Goal: Use online tool/utility: Utilize a website feature to perform a specific function

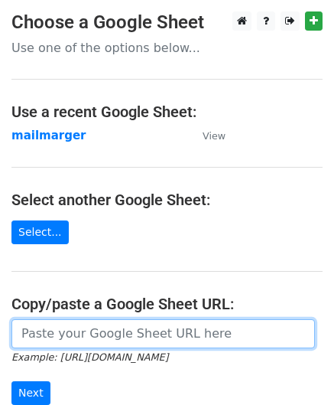
click at [29, 330] on input "url" at bounding box center [163, 333] width 304 height 29
paste input "https://docs.google.com/spreadsheets/d/1gQVLw-fCAre7D9ebc_M4e4fPT1uq96FHbNktlbv…"
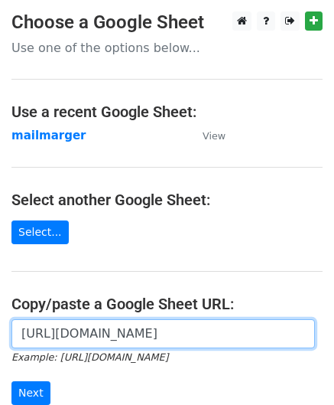
scroll to position [0, 337]
type input "https://docs.google.com/spreadsheets/d/1gQVLw-fCAre7D9ebc_M4e4fPT1uq96FHbNktlbv…"
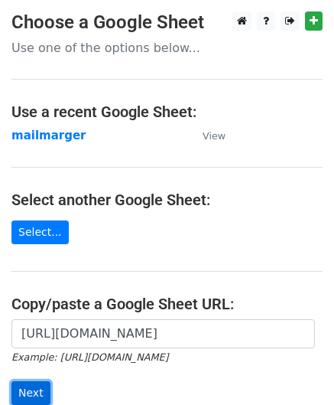
click at [30, 382] on input "Next" at bounding box center [30, 393] width 39 height 24
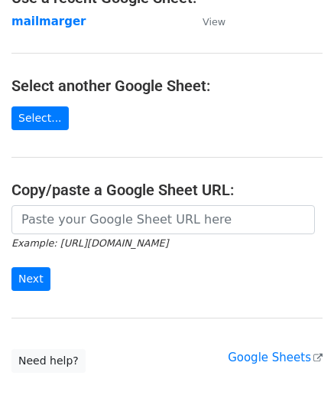
scroll to position [121, 0]
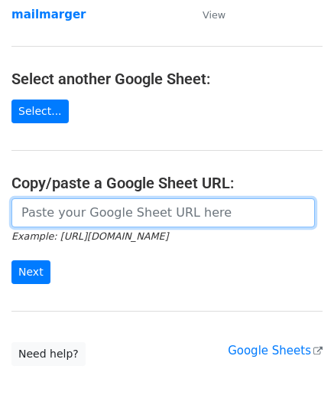
click at [65, 219] on input "url" at bounding box center [163, 212] width 304 height 29
click at [62, 221] on input "url" at bounding box center [163, 212] width 304 height 29
paste input "https://docs.google.com/spreadsheets/d/1gQVLw-fCAre7D9ebc_M4e4fPT1uq96FHbNktlbv…"
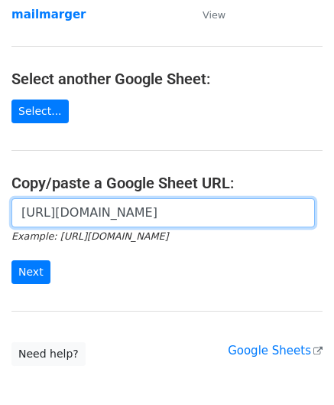
scroll to position [0, 337]
type input "https://docs.google.com/spreadsheets/d/1gQVLw-fCAre7D9ebc_M4e4fPT1uq96FHbNktlbv…"
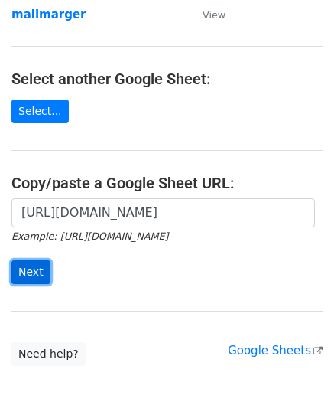
scroll to position [0, 0]
click at [32, 274] on input "Next" at bounding box center [30, 272] width 39 height 24
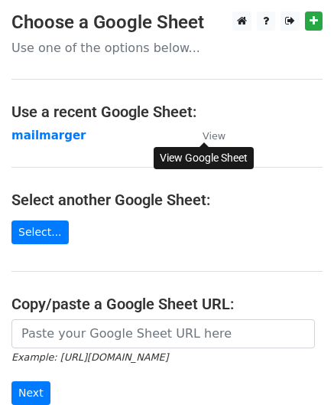
click at [201, 132] on link "View" at bounding box center [206, 135] width 38 height 14
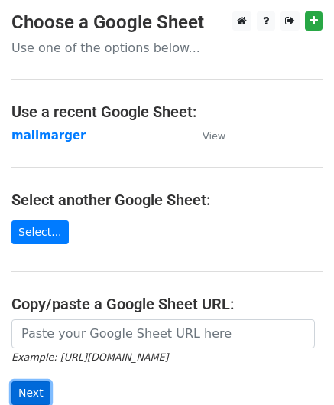
click at [37, 387] on input "Next" at bounding box center [30, 393] width 39 height 24
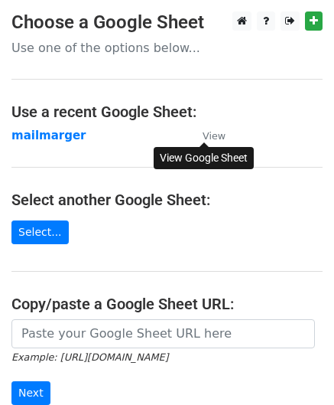
click at [218, 135] on small "View" at bounding box center [214, 135] width 23 height 11
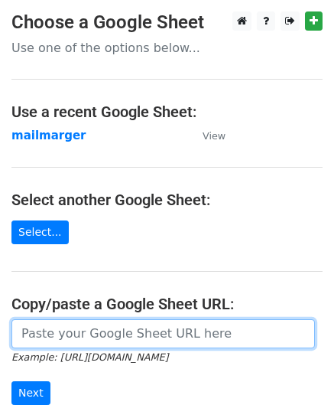
click at [45, 336] on input "url" at bounding box center [163, 333] width 304 height 29
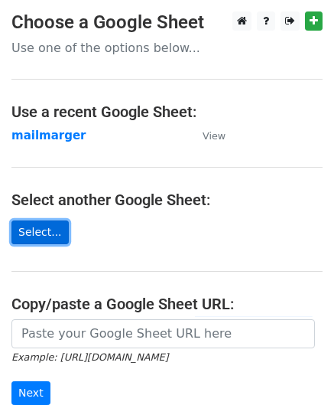
click at [35, 230] on link "Select..." at bounding box center [39, 232] width 57 height 24
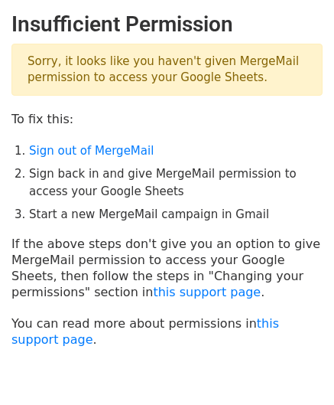
drag, startPoint x: 332, startPoint y: 71, endPoint x: 333, endPoint y: 80, distance: 9.2
click at [333, 80] on main "Insufficient Permission Sorry, it looks like you haven't given MergeMail permis…" at bounding box center [167, 179] width 334 height 336
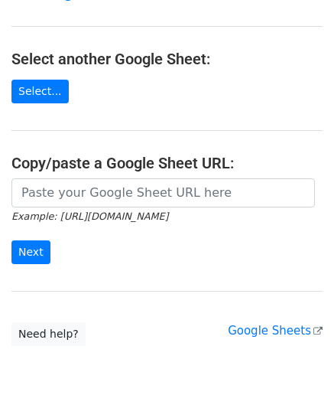
scroll to position [142, 0]
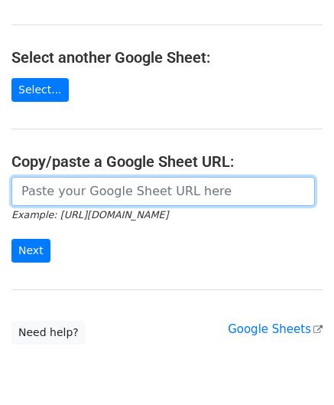
click at [87, 188] on input "url" at bounding box center [163, 191] width 304 height 29
paste input "https://docs.google.com/spreadsheets/d/1gQVLw-fCAre7D9ebc_M4e4fPT1uq96FHbNktlbv…"
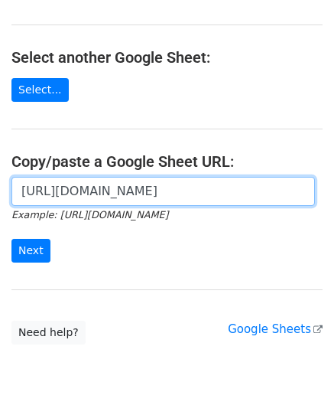
scroll to position [0, 337]
type input "https://docs.google.com/spreadsheets/d/1gQVLw-fCAre7D9ebc_M4e4fPT1uq96FHbNktlbv…"
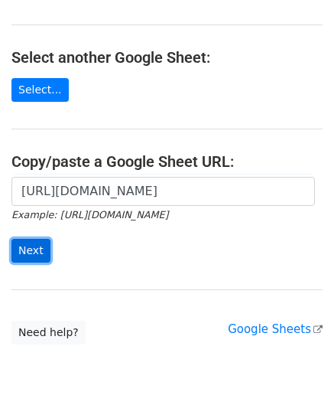
scroll to position [0, 0]
click at [24, 241] on input "Next" at bounding box center [30, 251] width 39 height 24
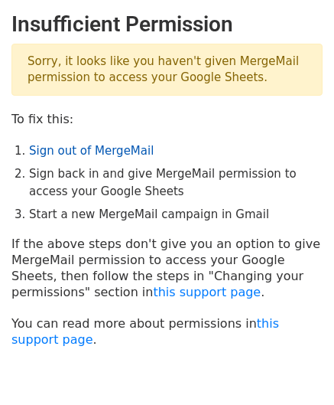
click at [75, 151] on link "Sign out of MergeMail" at bounding box center [91, 151] width 125 height 14
